Goal: Find specific page/section: Find specific page/section

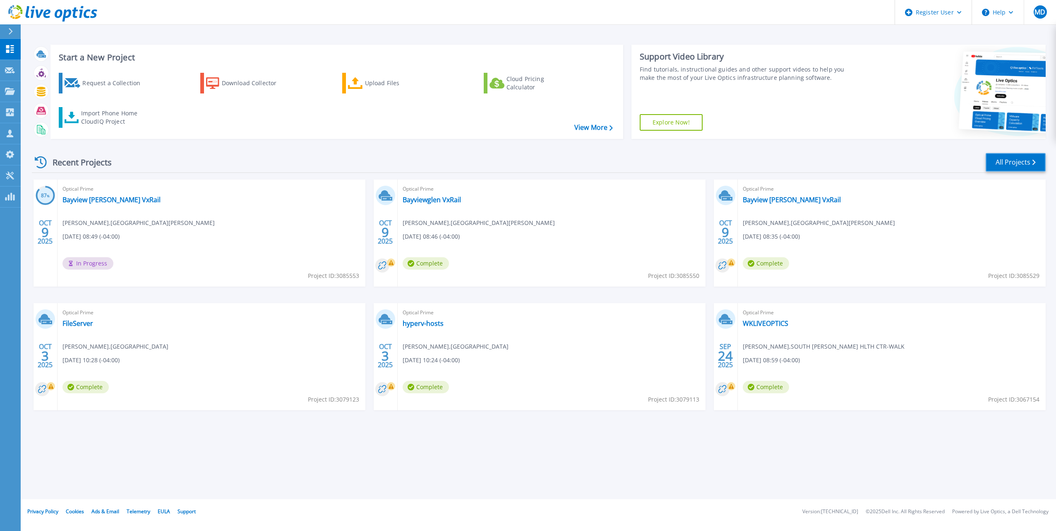
click at [1030, 161] on link "All Projects" at bounding box center [1016, 162] width 60 height 19
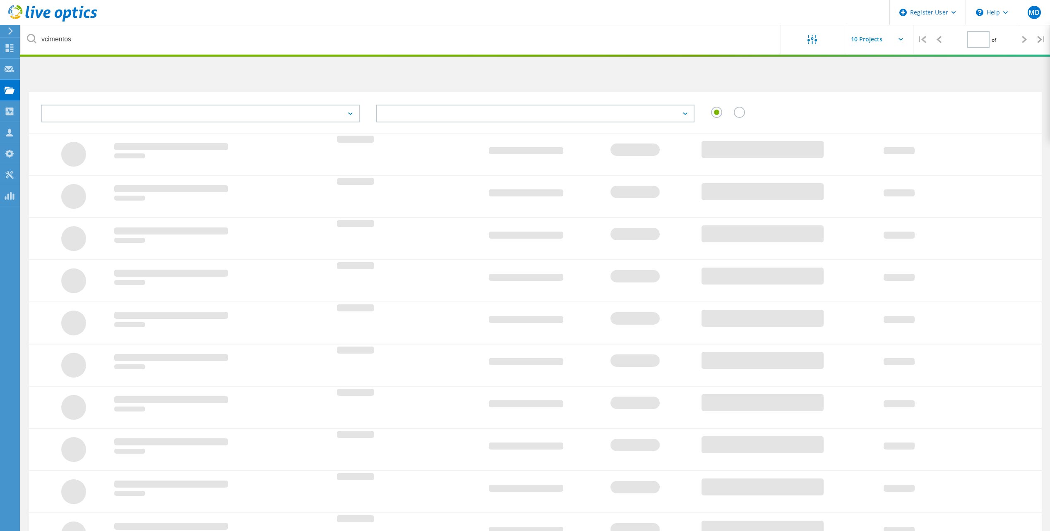
type input "1"
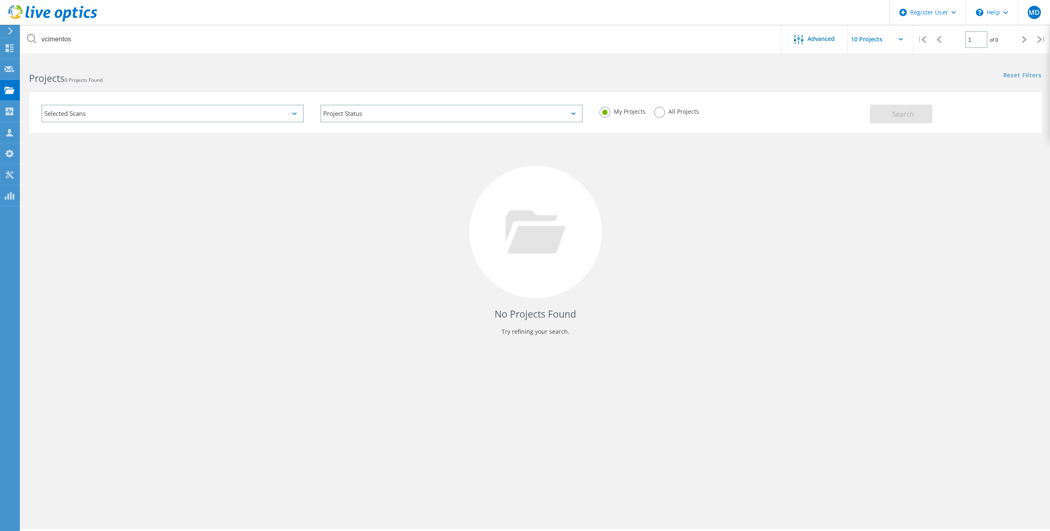
click at [659, 120] on div "My Projects All Projects" at bounding box center [730, 111] width 279 height 31
click at [660, 109] on label "All Projects" at bounding box center [676, 111] width 45 height 8
click at [0, 0] on input "All Projects" at bounding box center [0, 0] width 0 height 0
click at [661, 58] on html "Register User \n Help Explore Helpful Articles Contact Support MD Dell User Mic…" at bounding box center [525, 277] width 1050 height 554
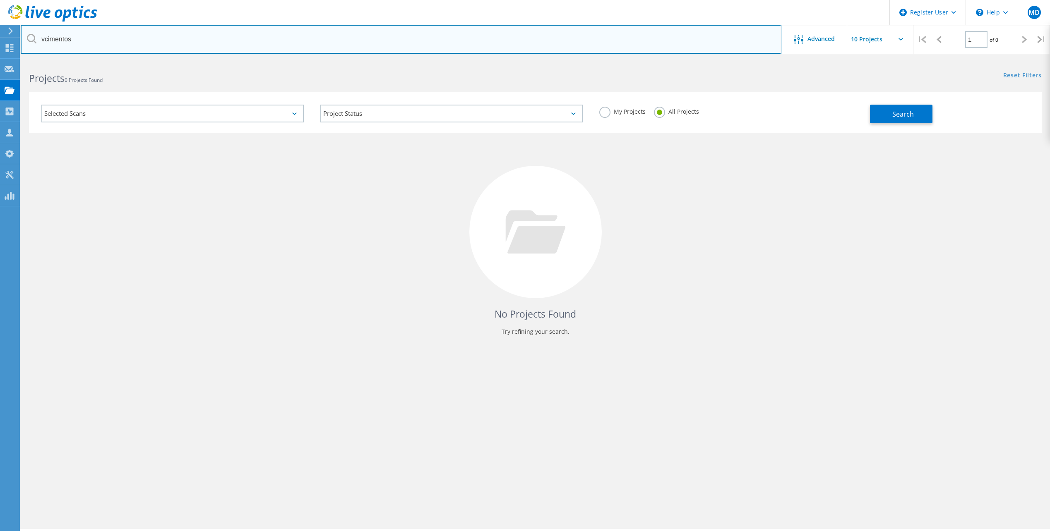
click at [668, 48] on input "vcimentos" at bounding box center [401, 39] width 761 height 29
type input "county of lanark"
